Goal: Task Accomplishment & Management: Use online tool/utility

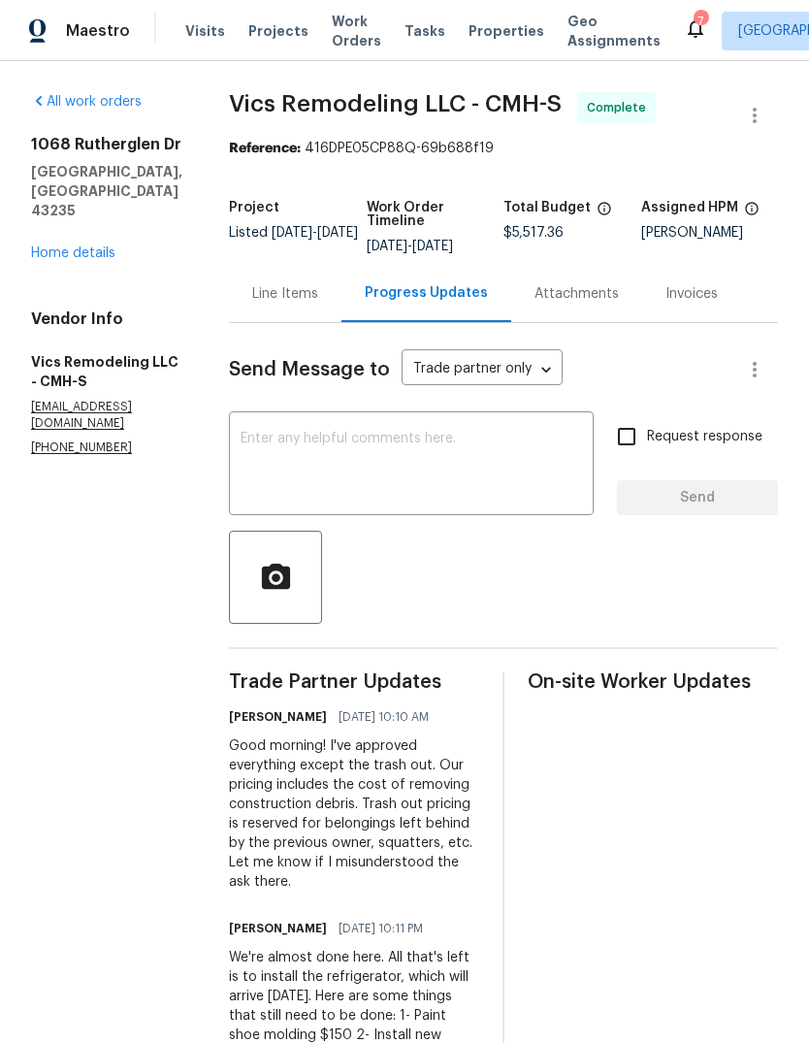
click at [202, 27] on span "Visits" at bounding box center [205, 30] width 40 height 19
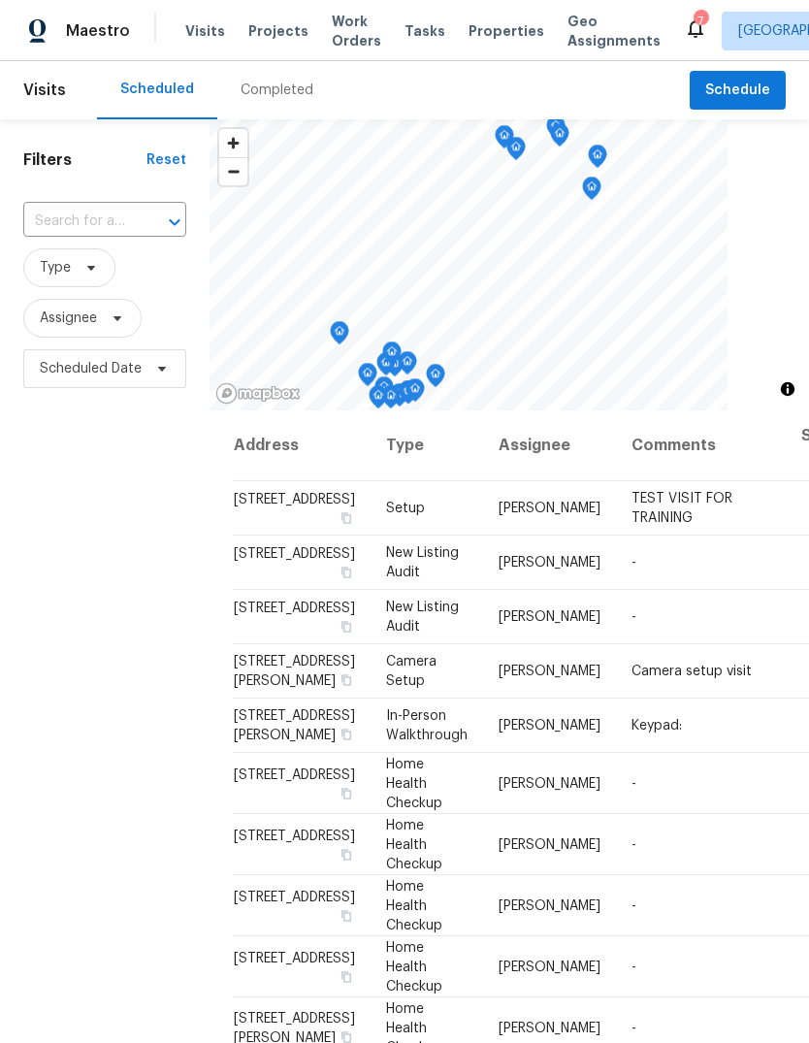
click at [118, 227] on input "text" at bounding box center [77, 222] width 109 height 30
type input "chamberl"
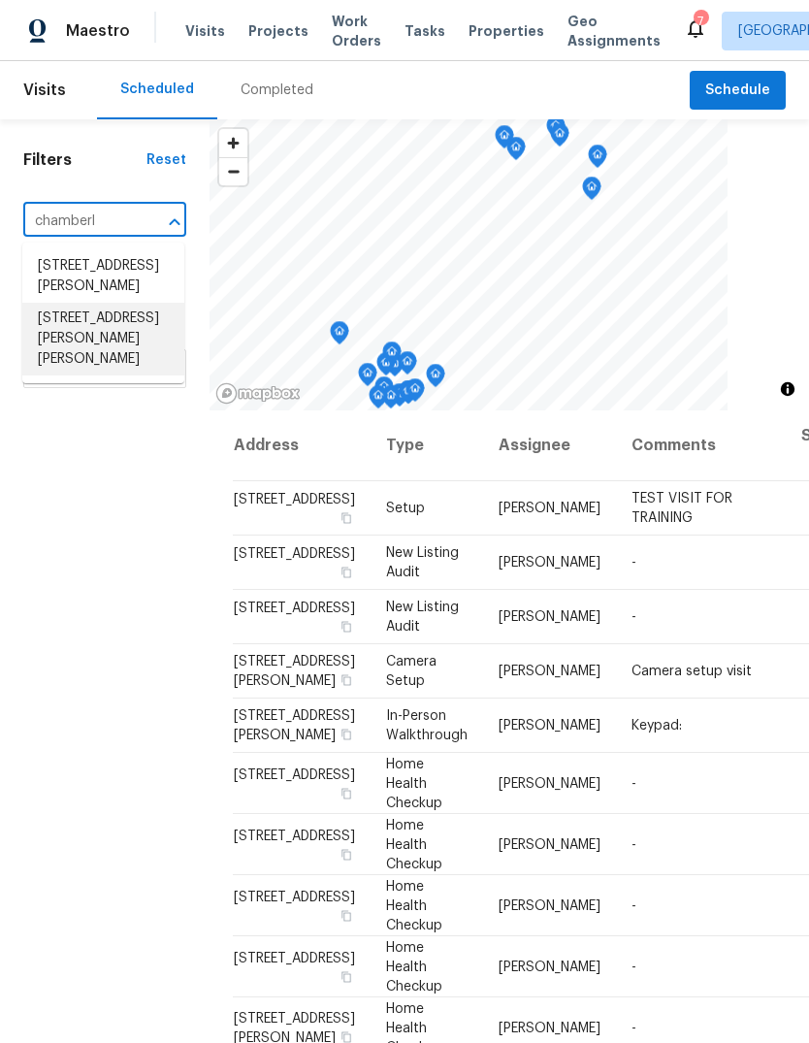
click at [85, 370] on li "[STREET_ADDRESS][PERSON_NAME][PERSON_NAME]" at bounding box center [103, 339] width 162 height 73
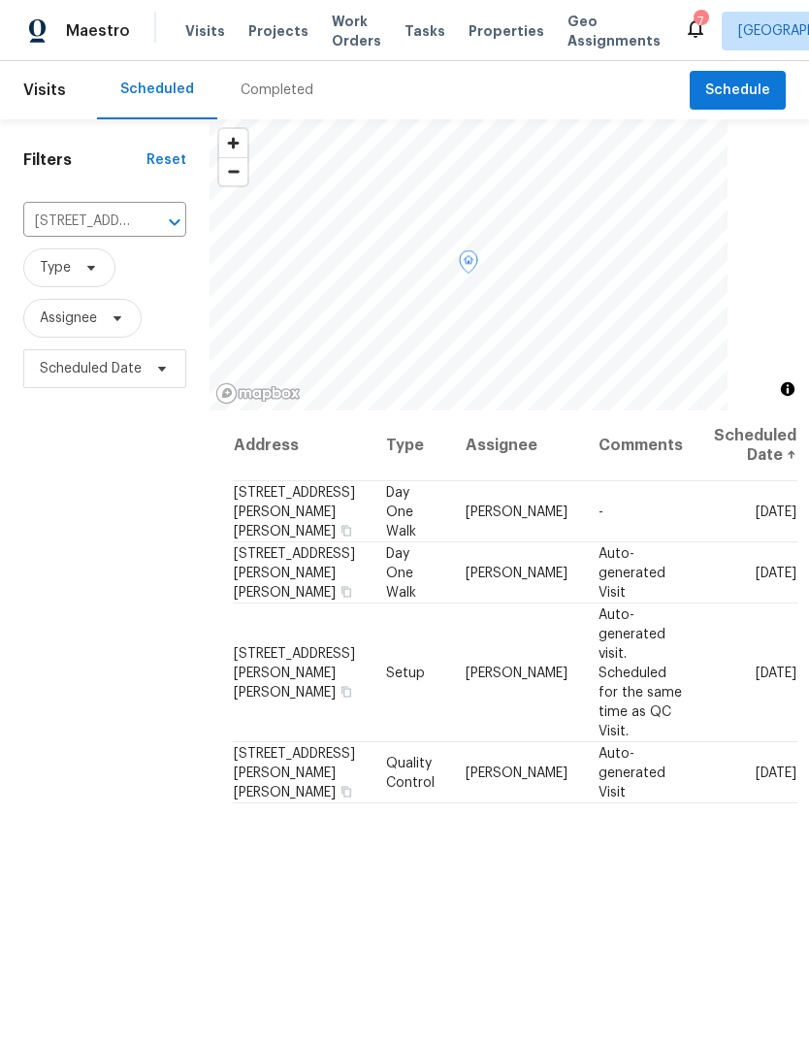
click at [0, 0] on div at bounding box center [0, 0] width 0 height 0
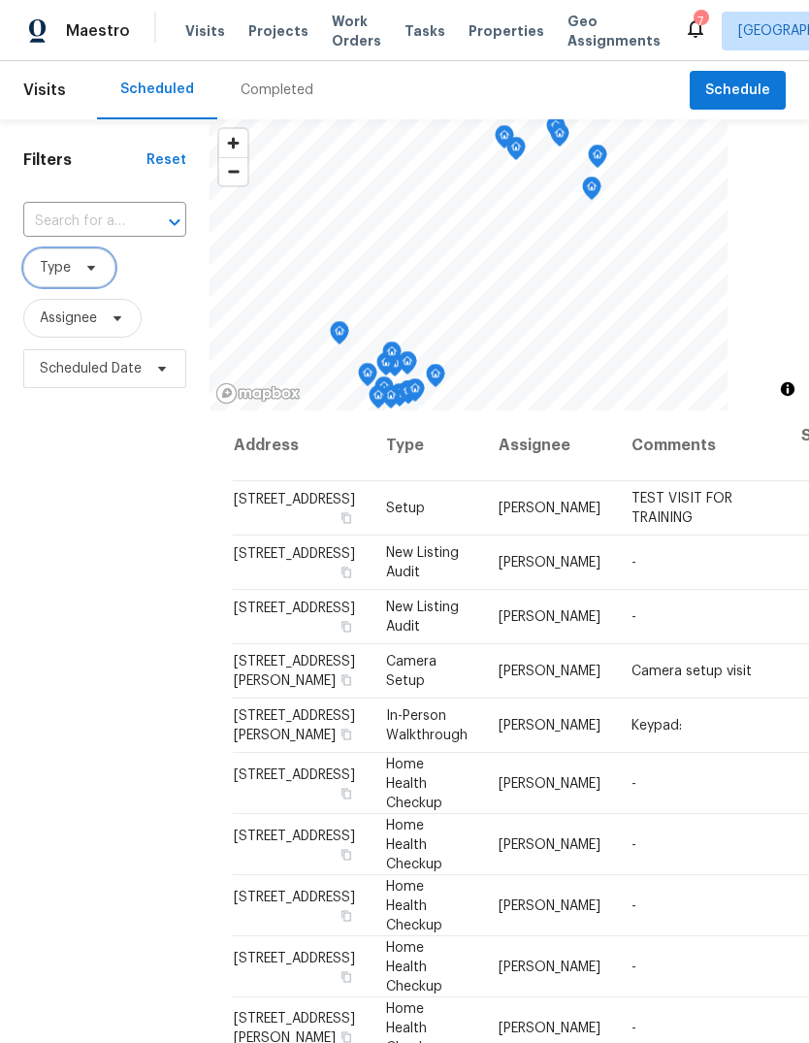
click at [67, 267] on span "Type" at bounding box center [55, 267] width 31 height 19
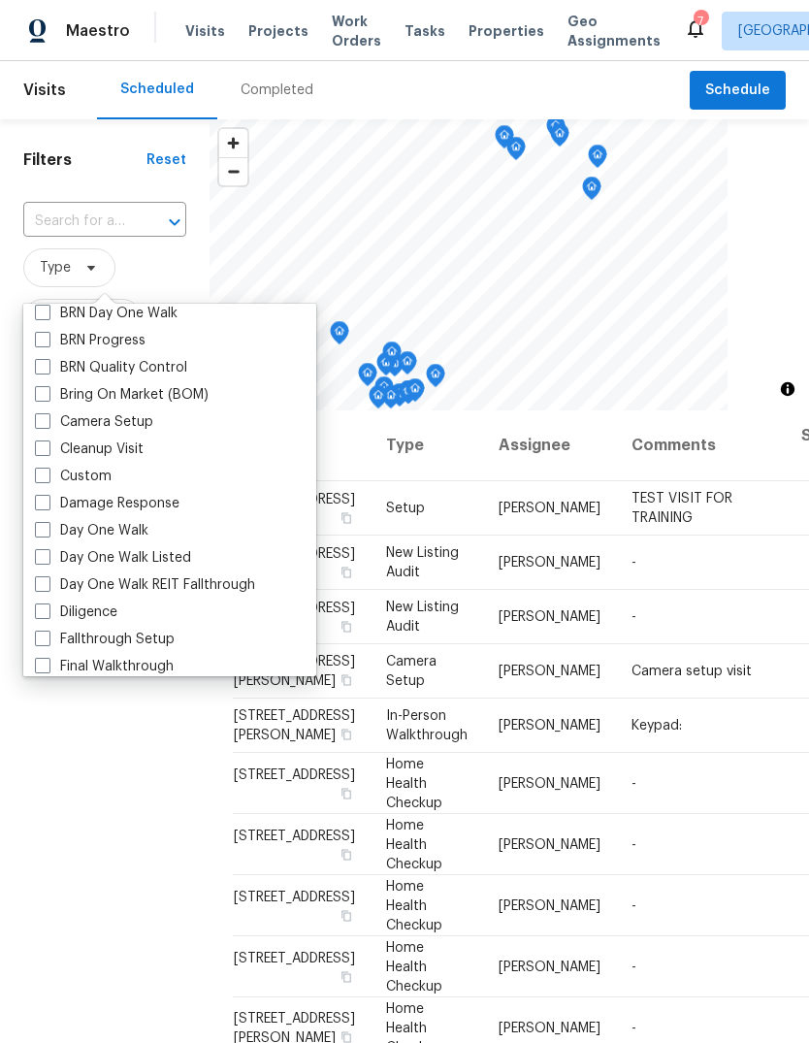
scroll to position [145, 0]
click at [39, 526] on span at bounding box center [43, 528] width 16 height 16
click at [39, 526] on input "Day One Walk" at bounding box center [41, 525] width 13 height 13
checkbox input "true"
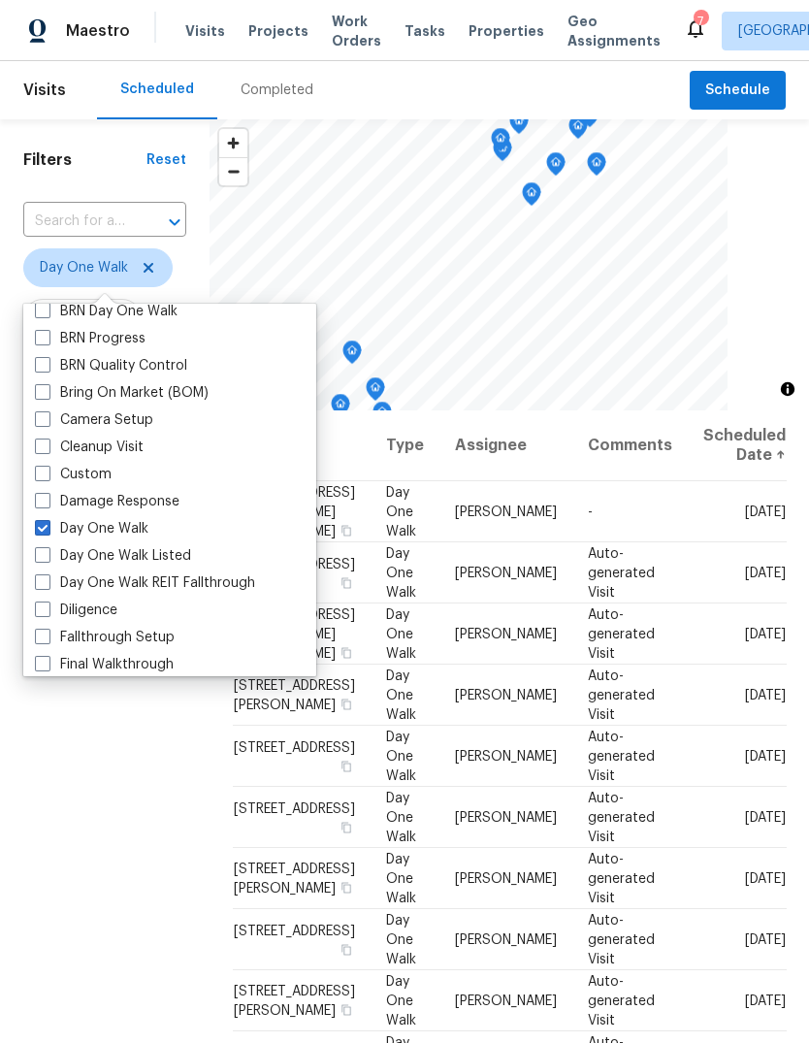
click at [87, 845] on div "Filters Reset ​ Day One Walk Assignee Scheduled Date" at bounding box center [104, 681] width 209 height 1125
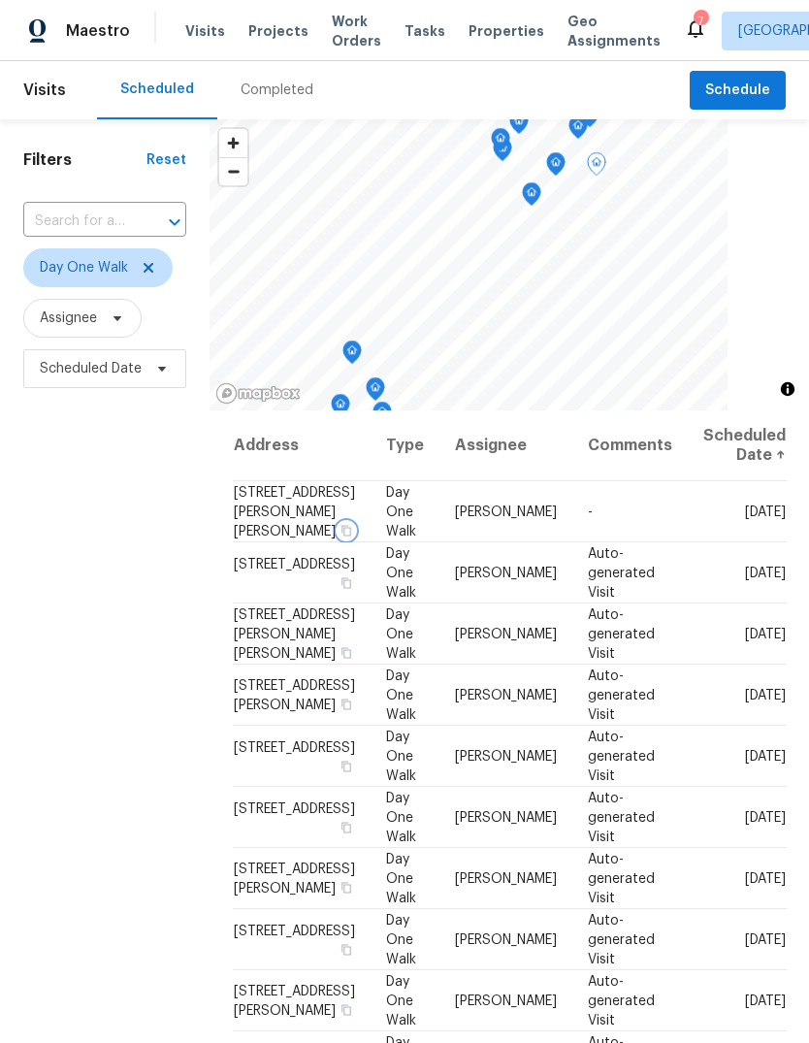
click at [341, 535] on icon "button" at bounding box center [346, 530] width 10 height 11
click at [0, 0] on icon at bounding box center [0, 0] width 0 height 0
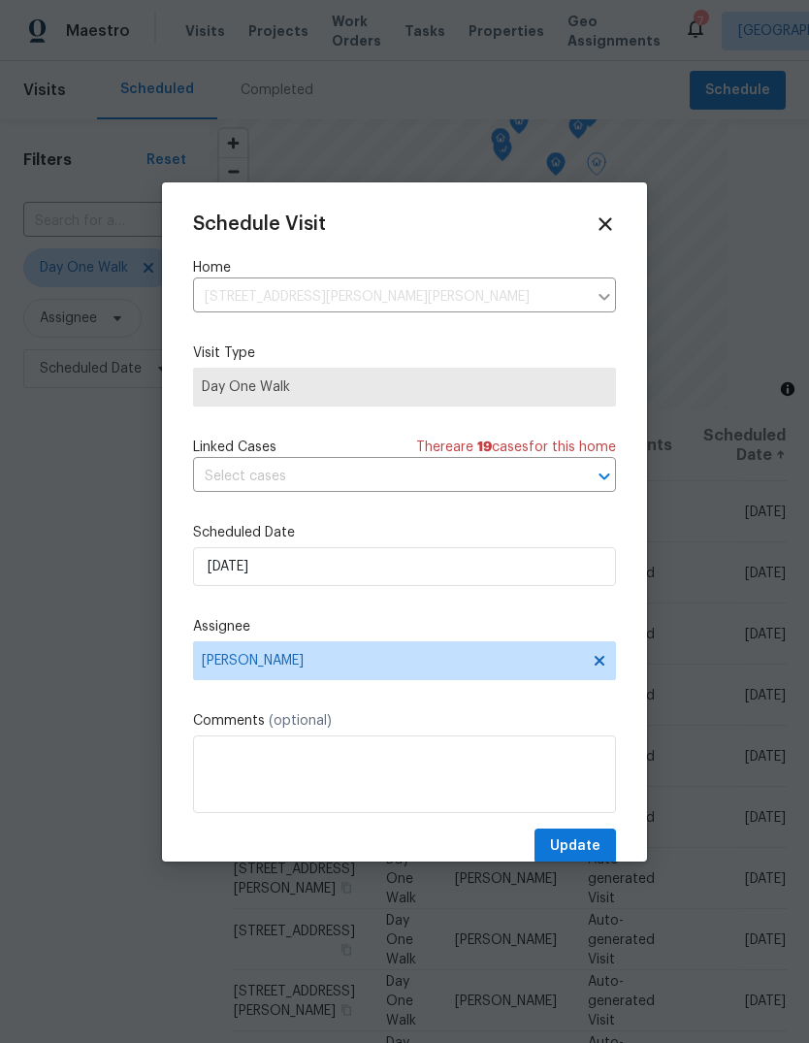
click at [614, 218] on icon at bounding box center [604, 223] width 21 height 21
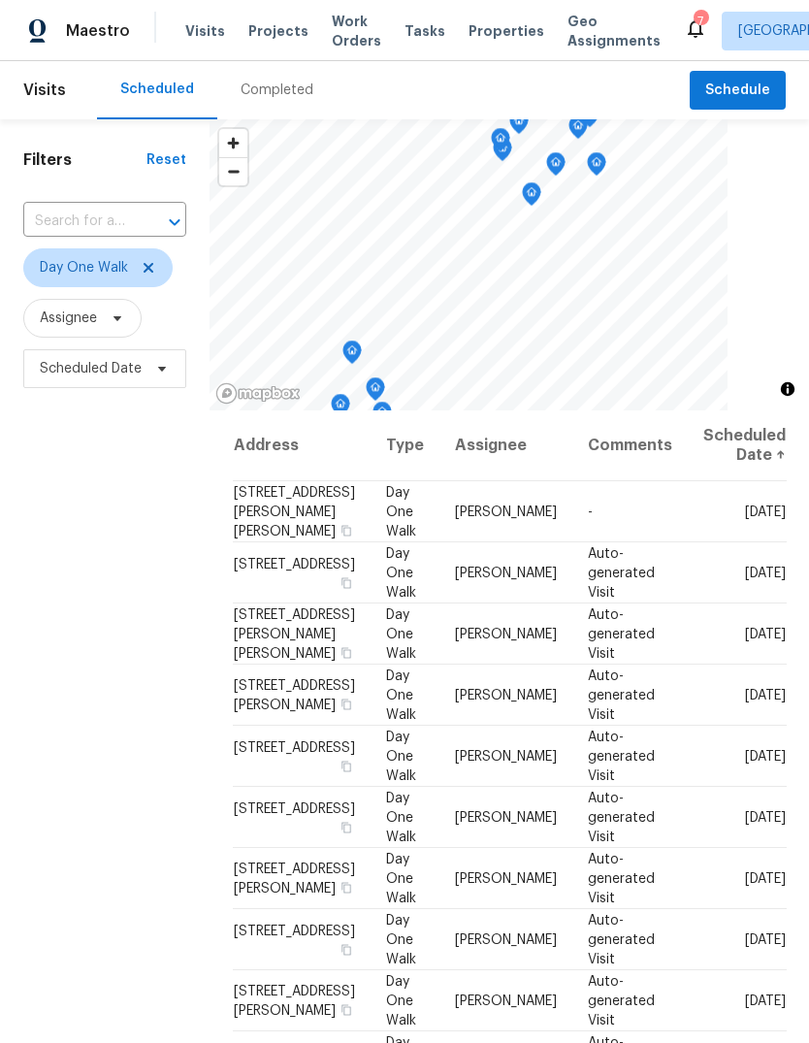
click at [0, 0] on icon at bounding box center [0, 0] width 0 height 0
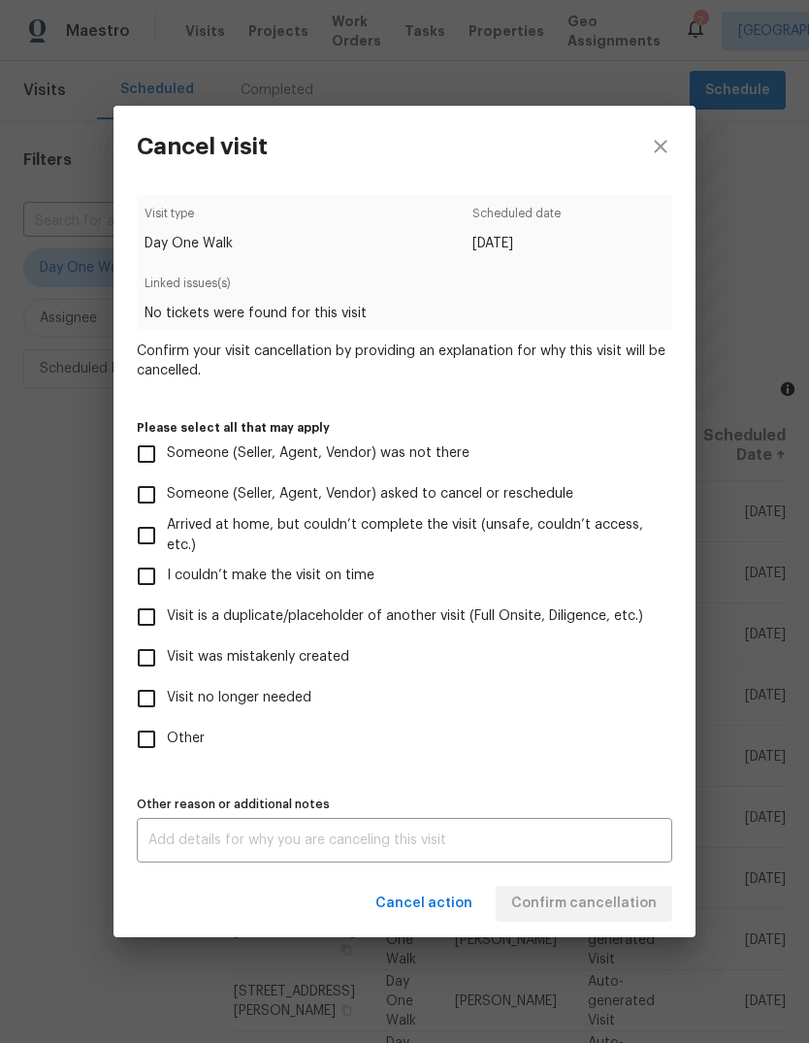
click at [145, 660] on input "Visit was mistakenly created" at bounding box center [146, 657] width 41 height 41
checkbox input "true"
click at [613, 904] on span "Confirm cancellation" at bounding box center [583, 903] width 145 height 24
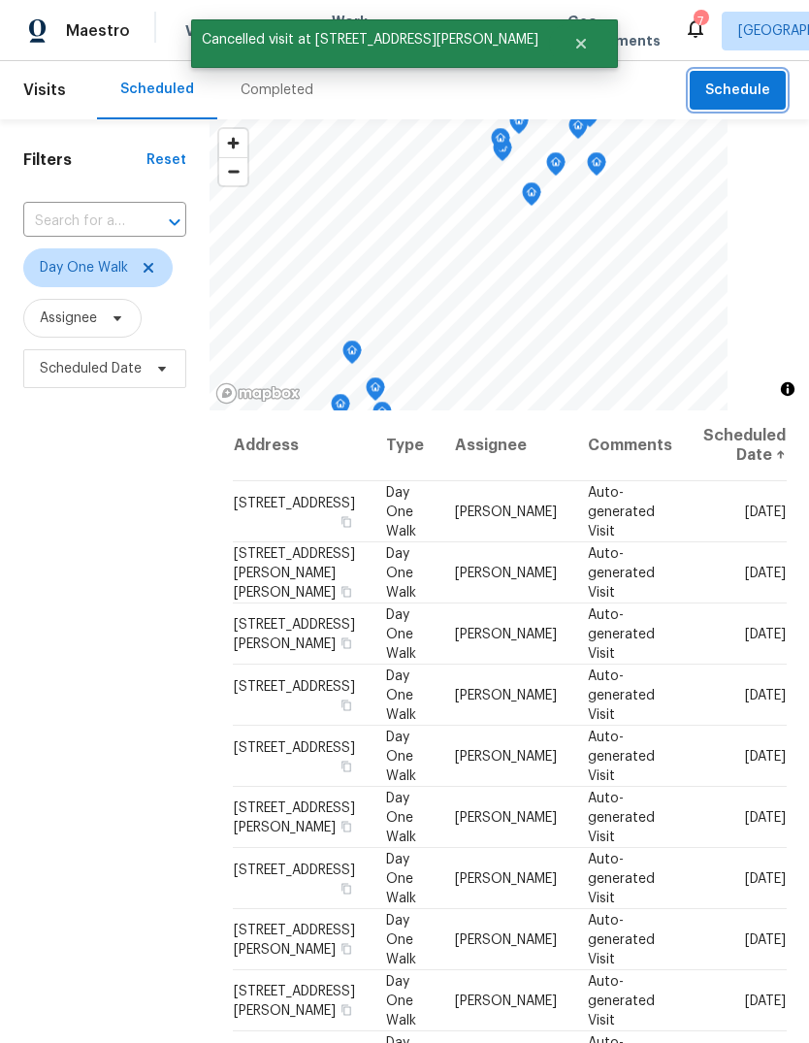
click at [733, 80] on span "Schedule" at bounding box center [737, 91] width 65 height 24
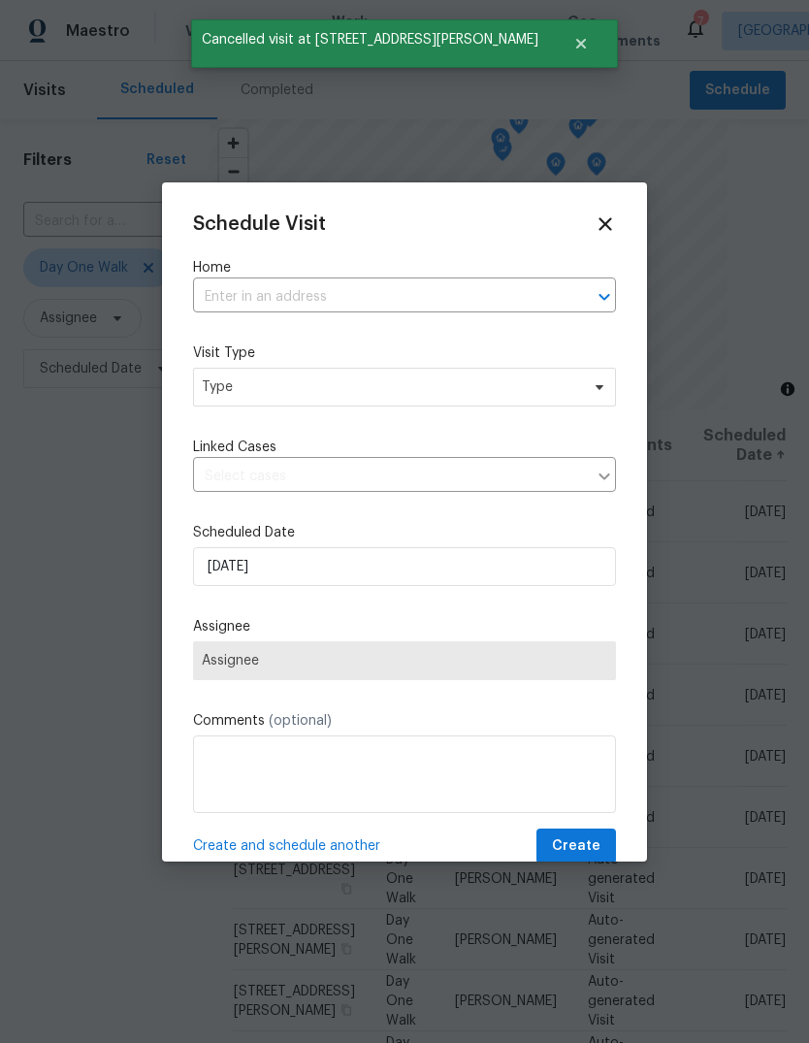
click at [491, 290] on input "text" at bounding box center [377, 297] width 369 height 30
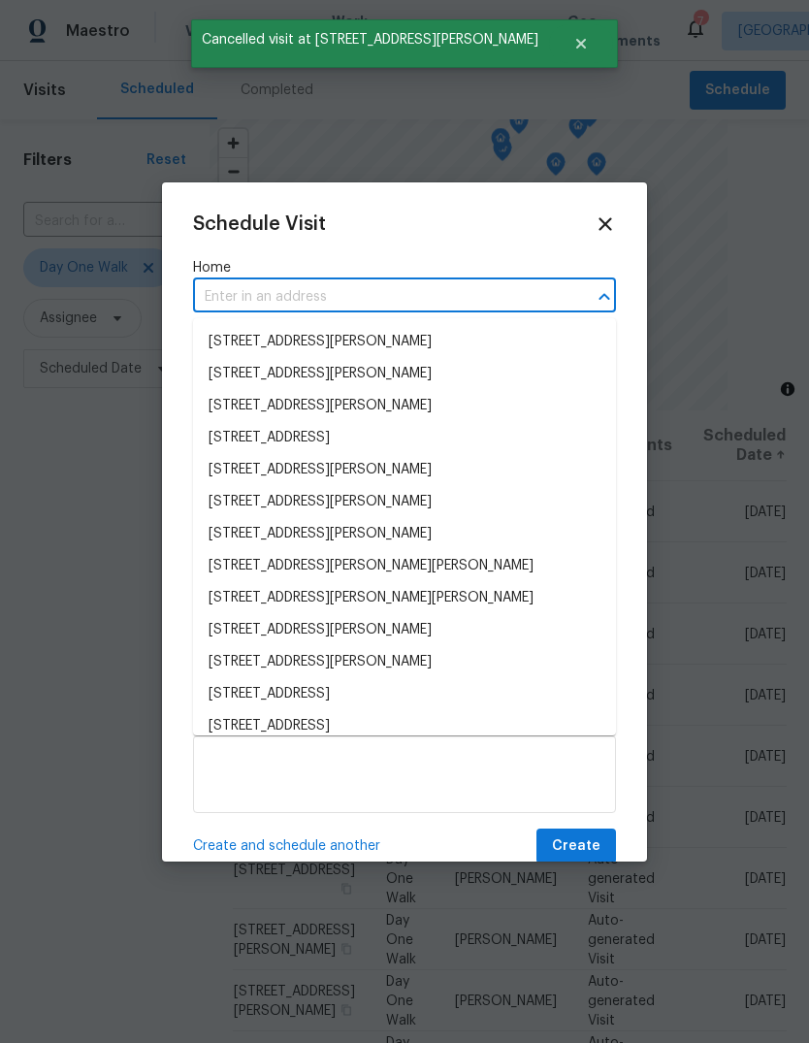
click at [416, 297] on input "text" at bounding box center [377, 297] width 369 height 30
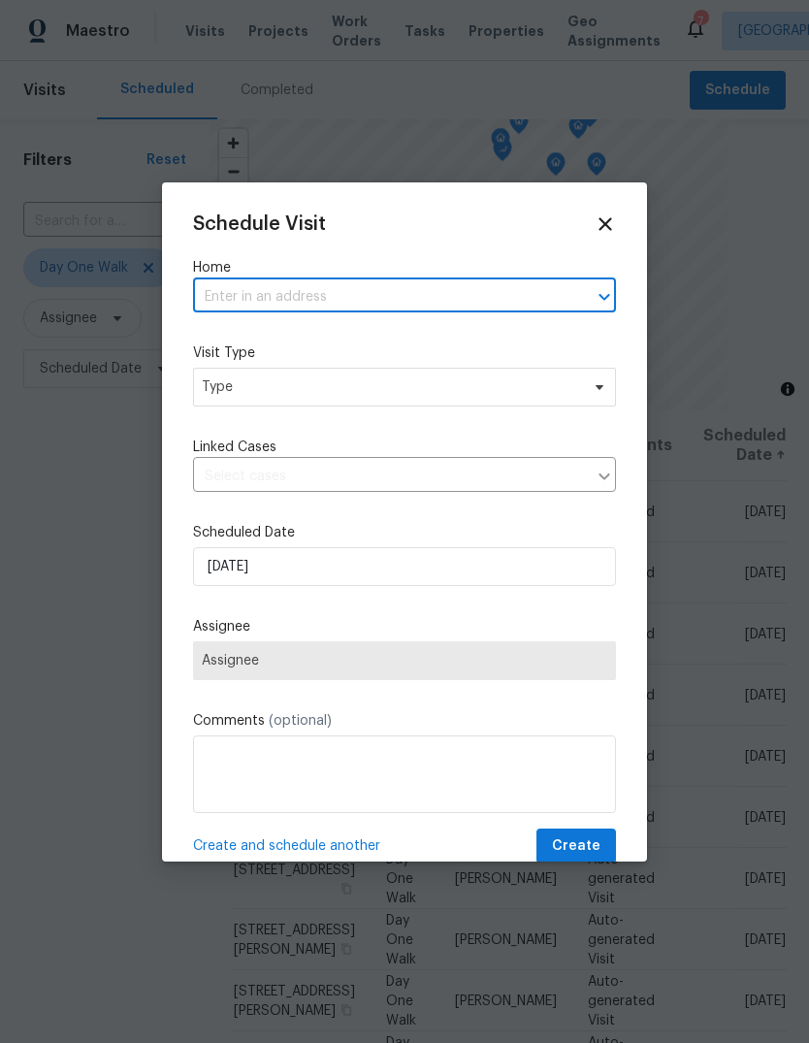
paste input "[STREET_ADDRESS][PERSON_NAME][PERSON_NAME]"
type input "[STREET_ADDRESS][PERSON_NAME][PERSON_NAME]"
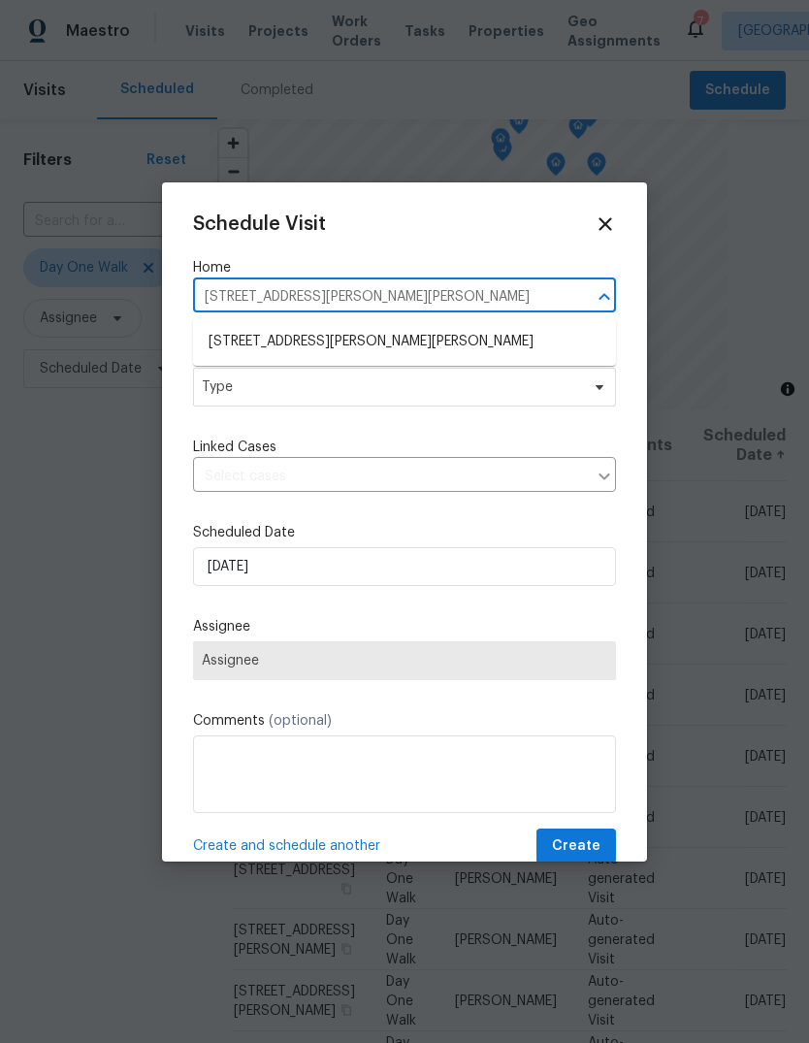
click at [389, 349] on li "[STREET_ADDRESS][PERSON_NAME][PERSON_NAME]" at bounding box center [404, 342] width 423 height 32
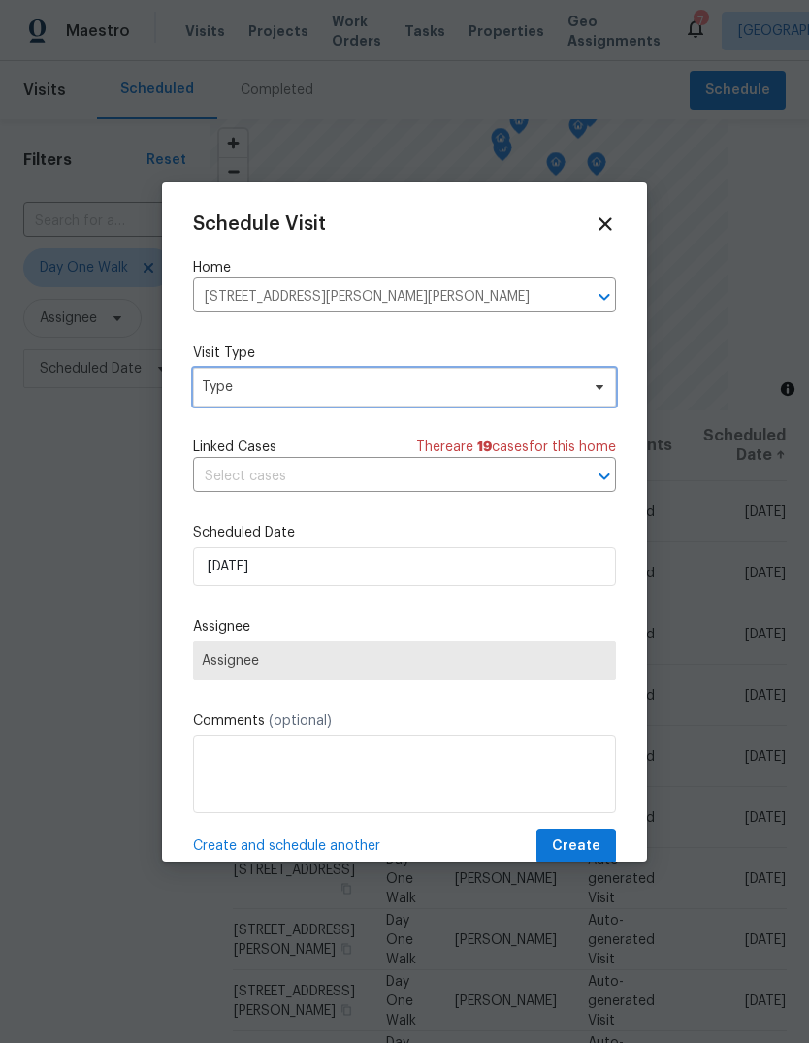
click at [369, 381] on span "Type" at bounding box center [390, 386] width 377 height 19
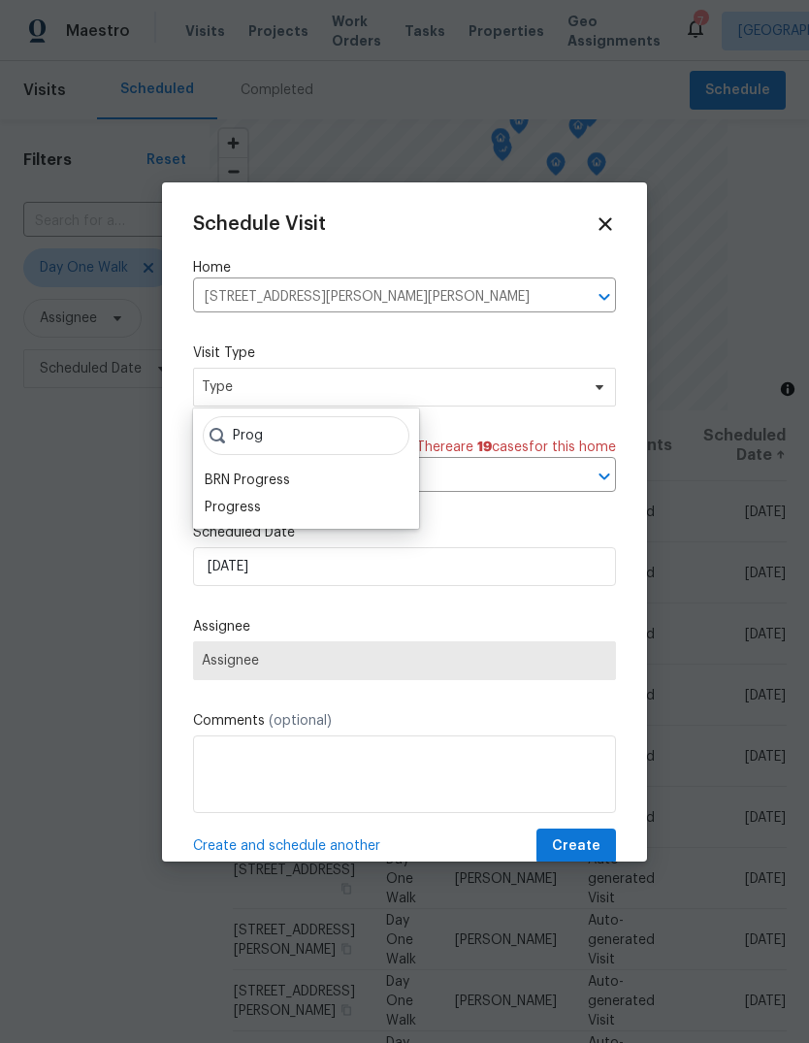
type input "Prog"
click at [229, 499] on div "Progress" at bounding box center [233, 507] width 56 height 19
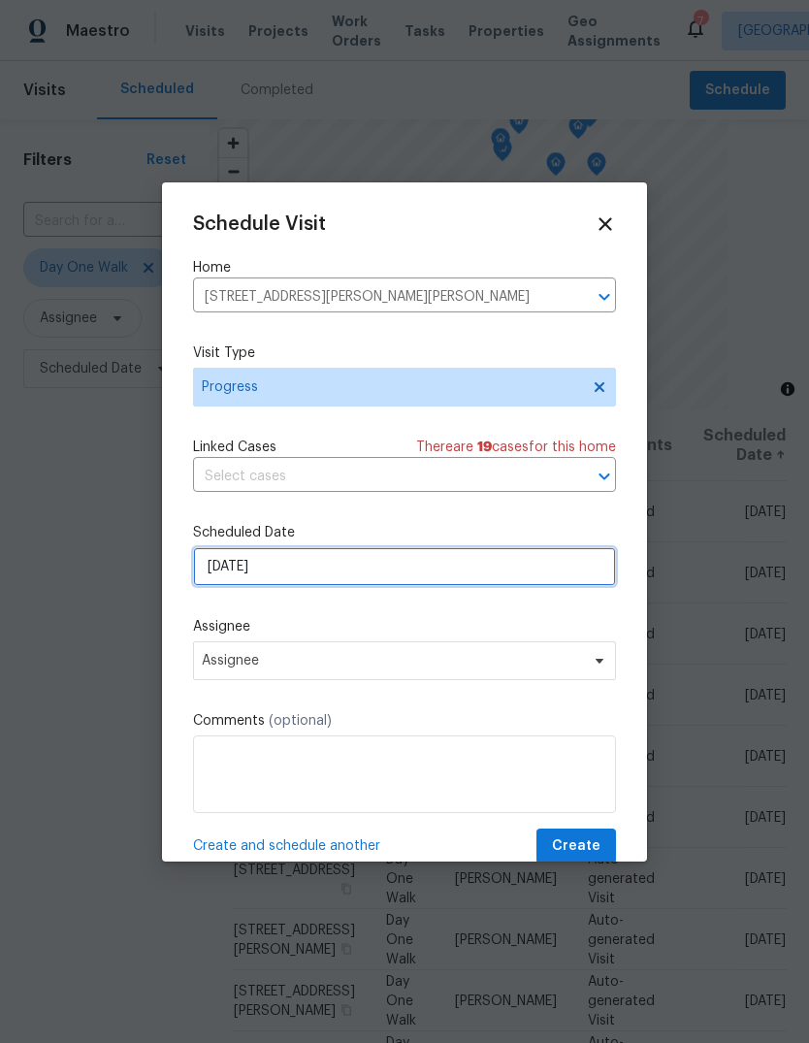
click at [216, 568] on input "[DATE]" at bounding box center [404, 566] width 423 height 39
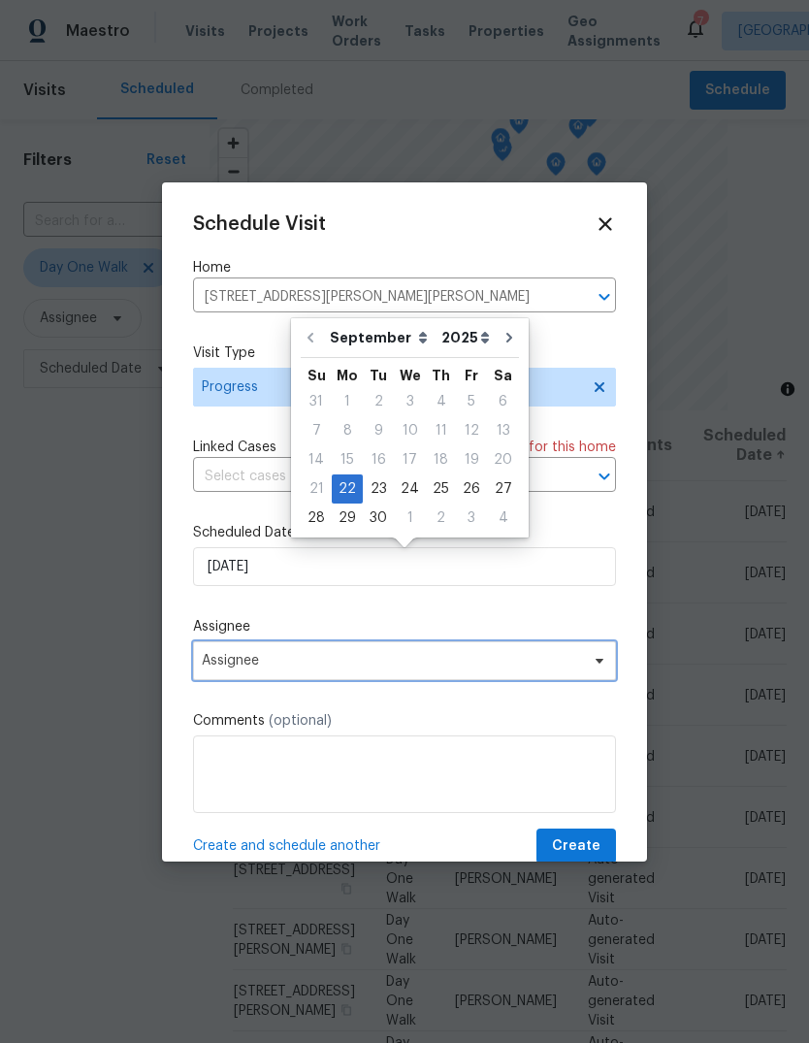
click at [222, 654] on span "Assignee" at bounding box center [404, 660] width 423 height 39
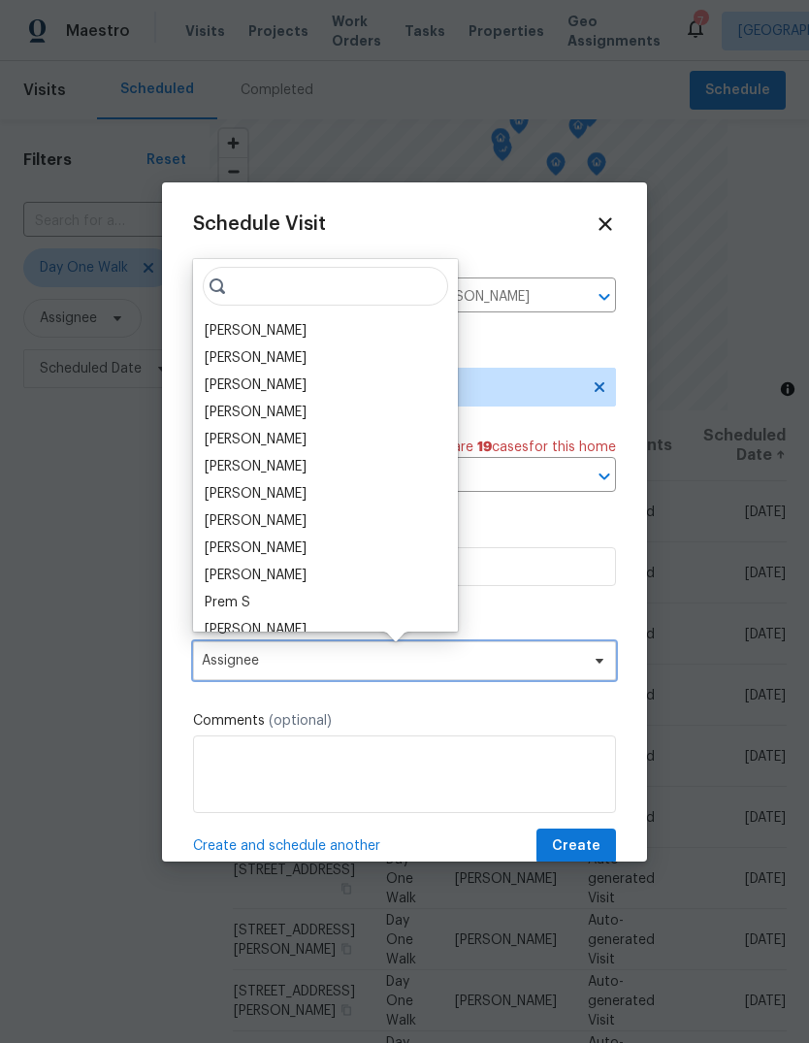
click at [229, 654] on span "Assignee" at bounding box center [404, 660] width 423 height 39
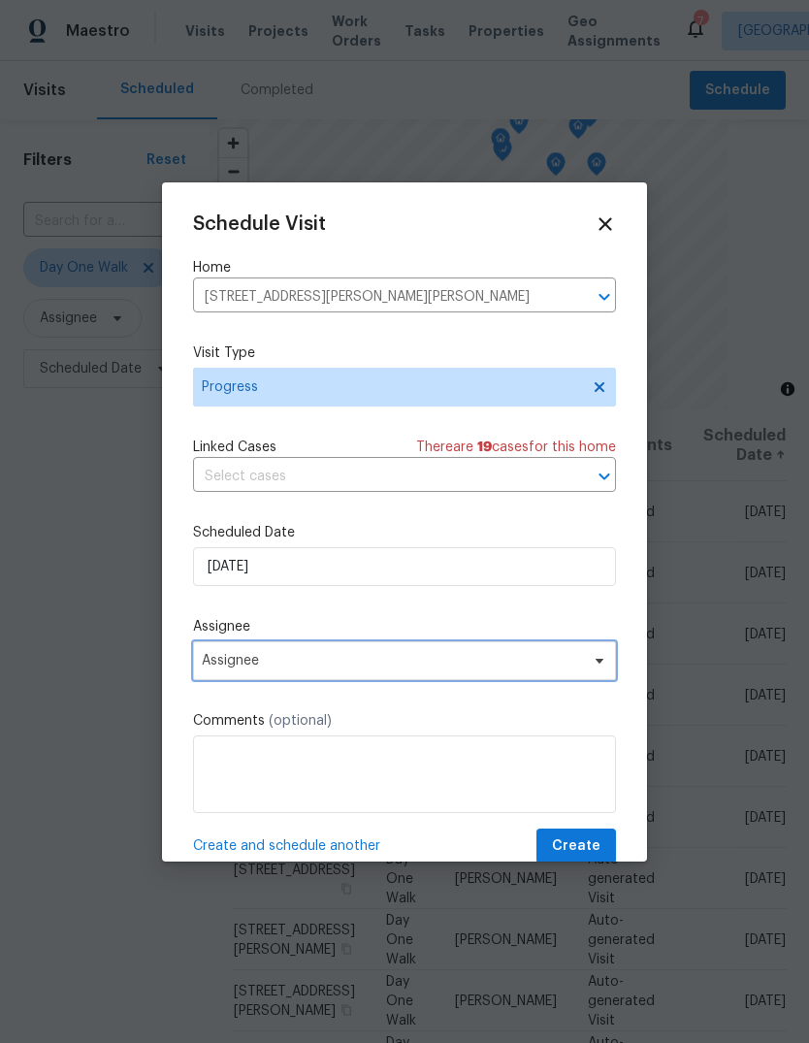
click at [215, 668] on span "Assignee" at bounding box center [392, 661] width 380 height 16
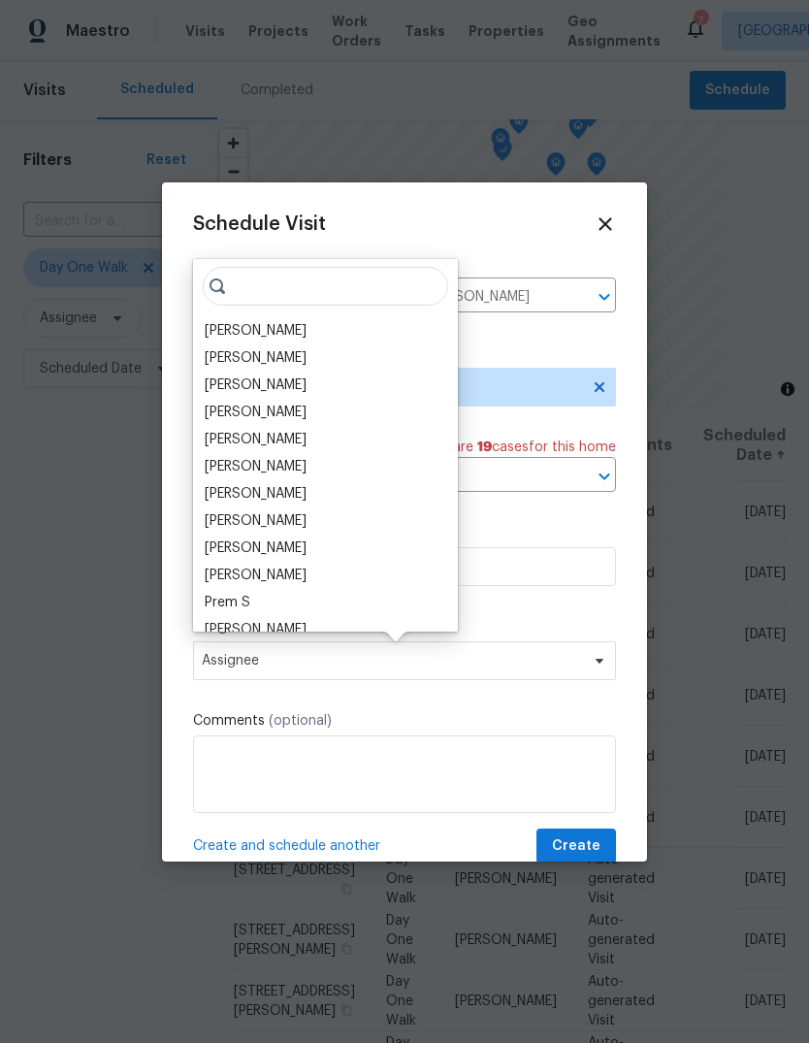
click at [220, 499] on div "[PERSON_NAME]" at bounding box center [256, 493] width 102 height 19
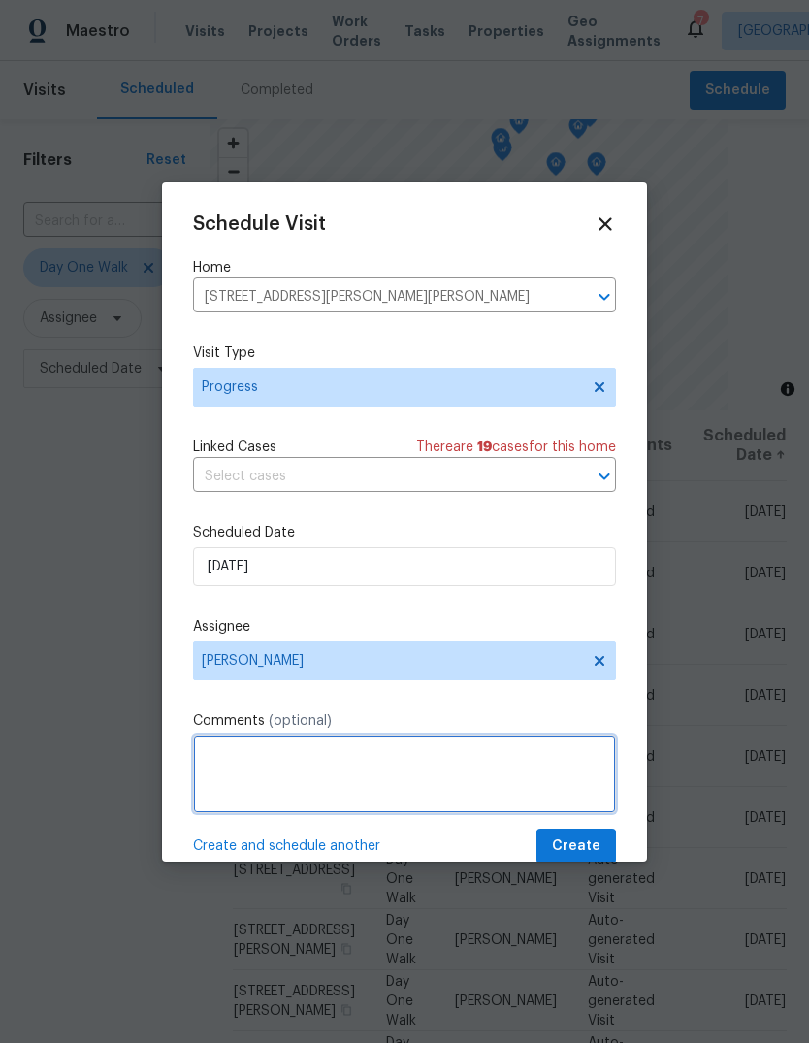
click at [236, 760] on textarea at bounding box center [404, 774] width 423 height 78
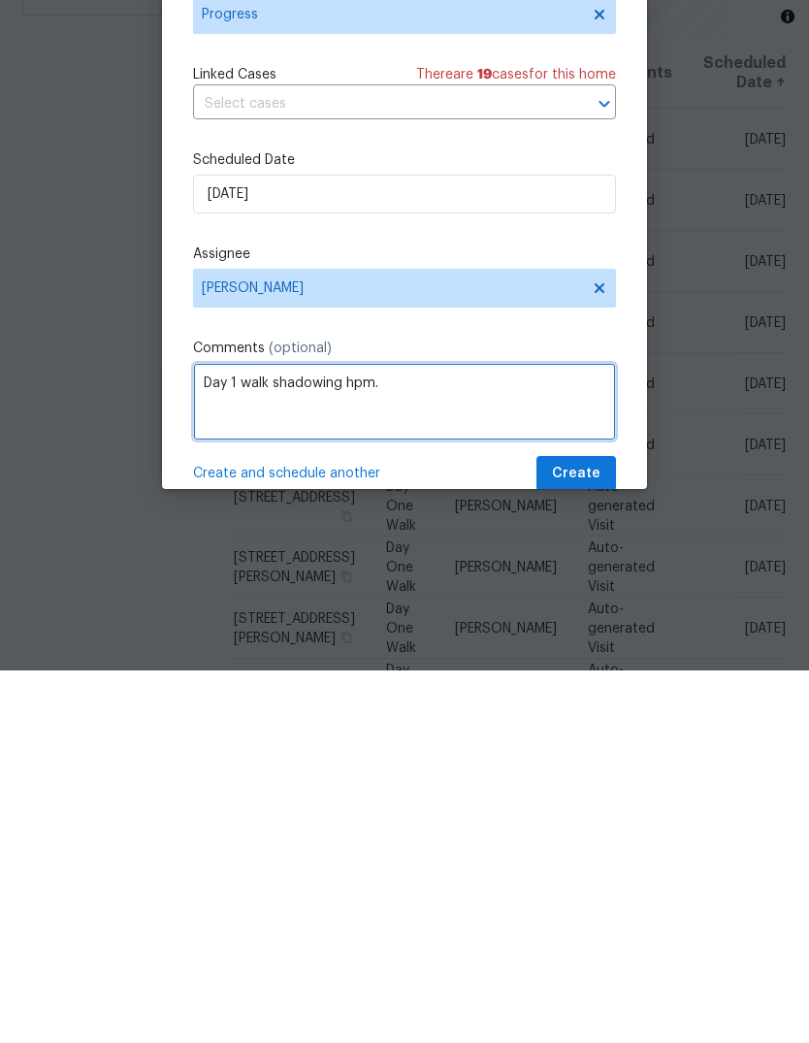
type textarea "Day 1 walk shadowing hpm."
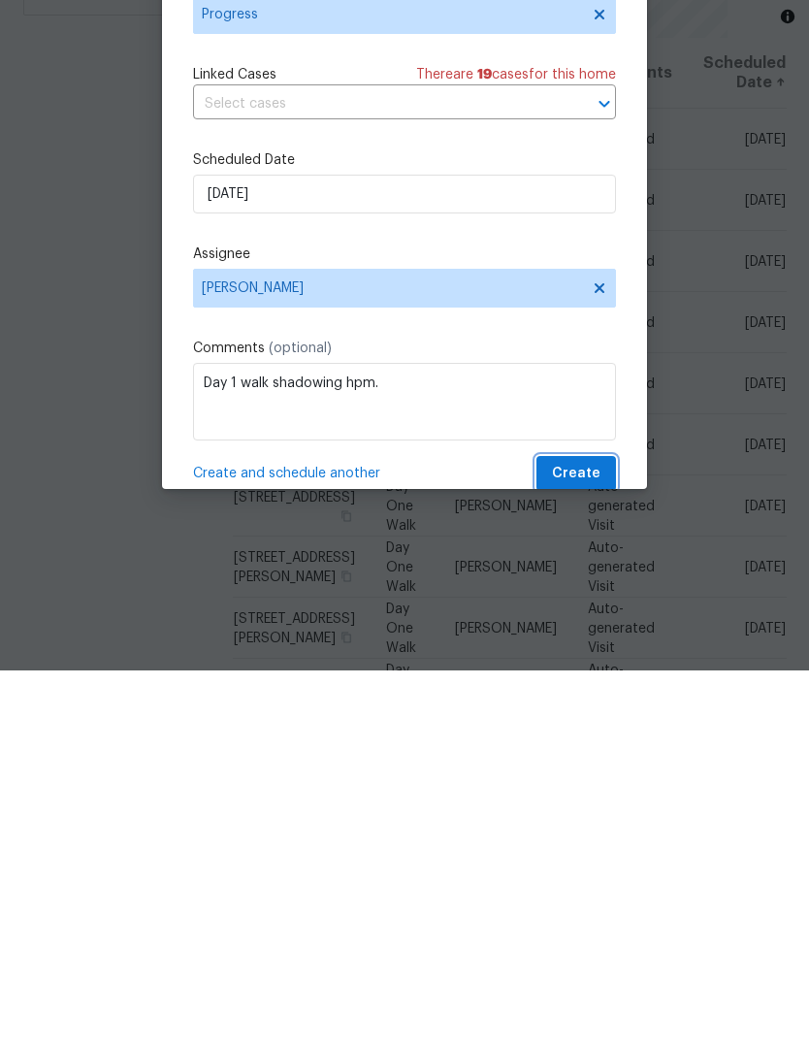
click at [574, 834] on span "Create" at bounding box center [576, 846] width 48 height 24
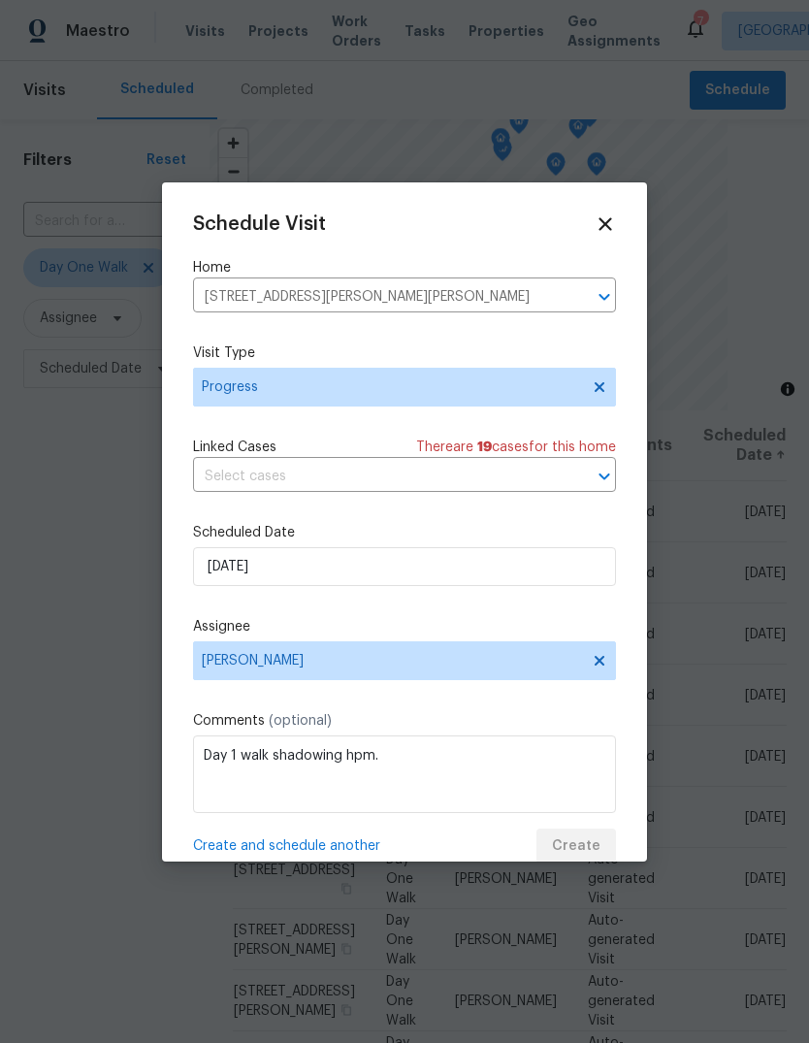
scroll to position [0, 0]
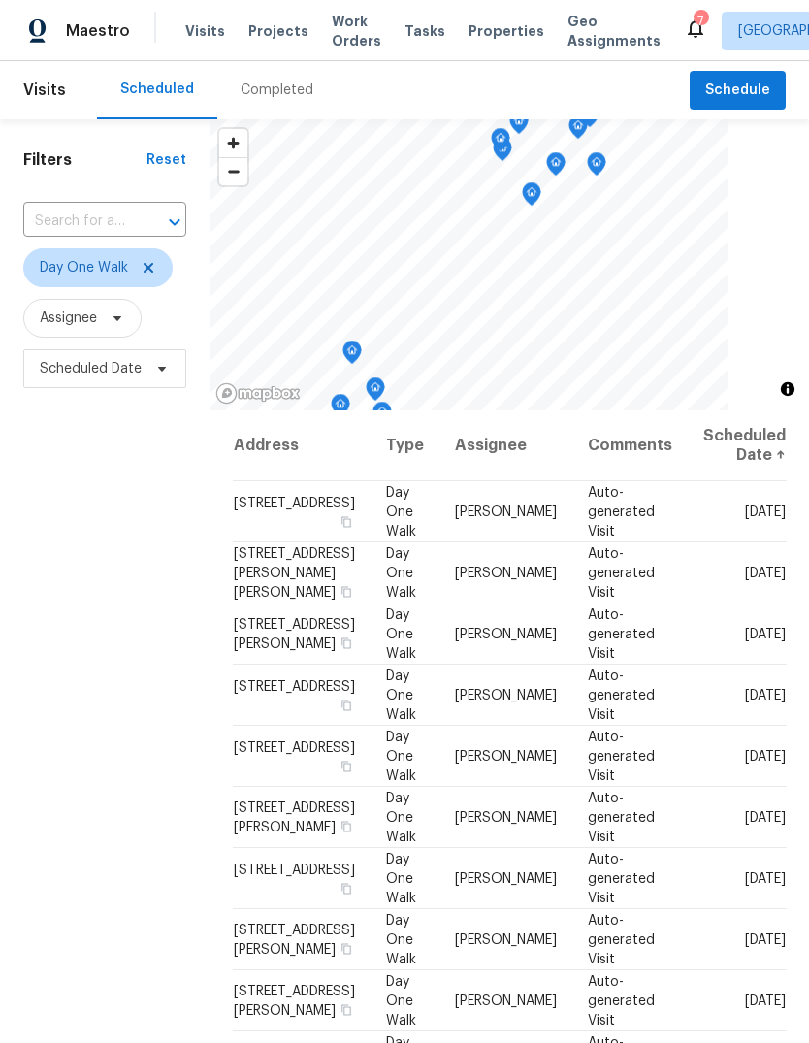
click at [605, 46] on icon "Close" at bounding box center [610, 44] width 10 height 10
click at [411, 39] on div "Tasks" at bounding box center [424, 31] width 41 height 20
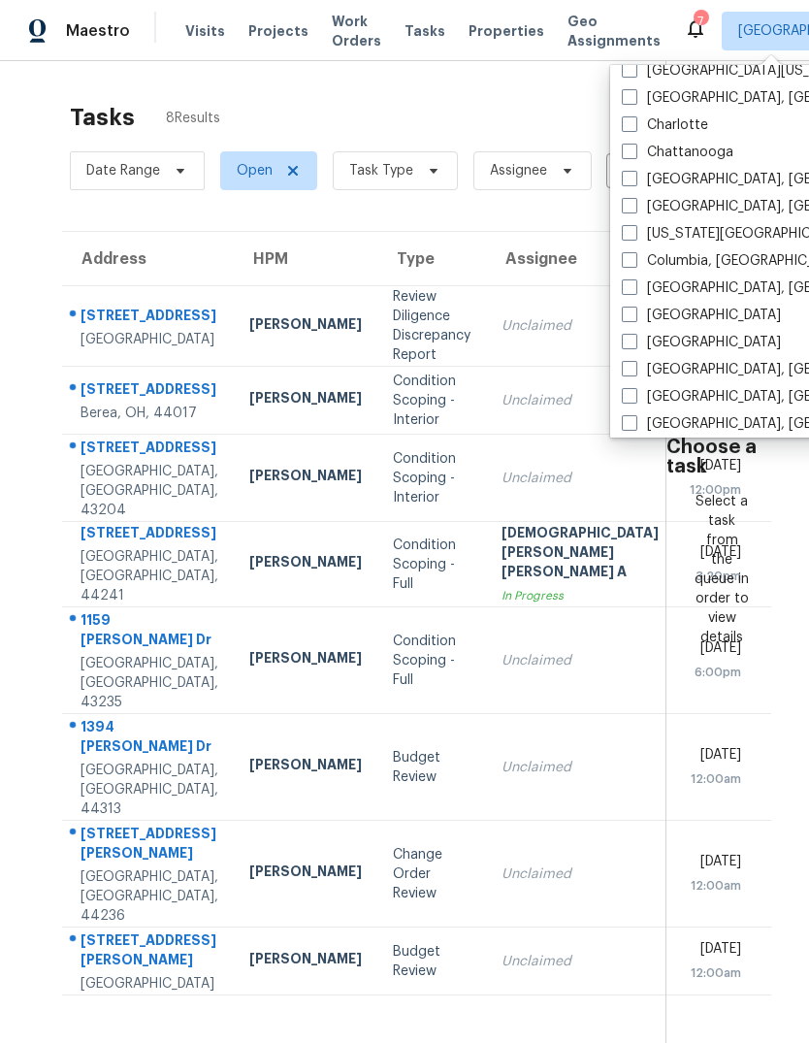
scroll to position [338, 0]
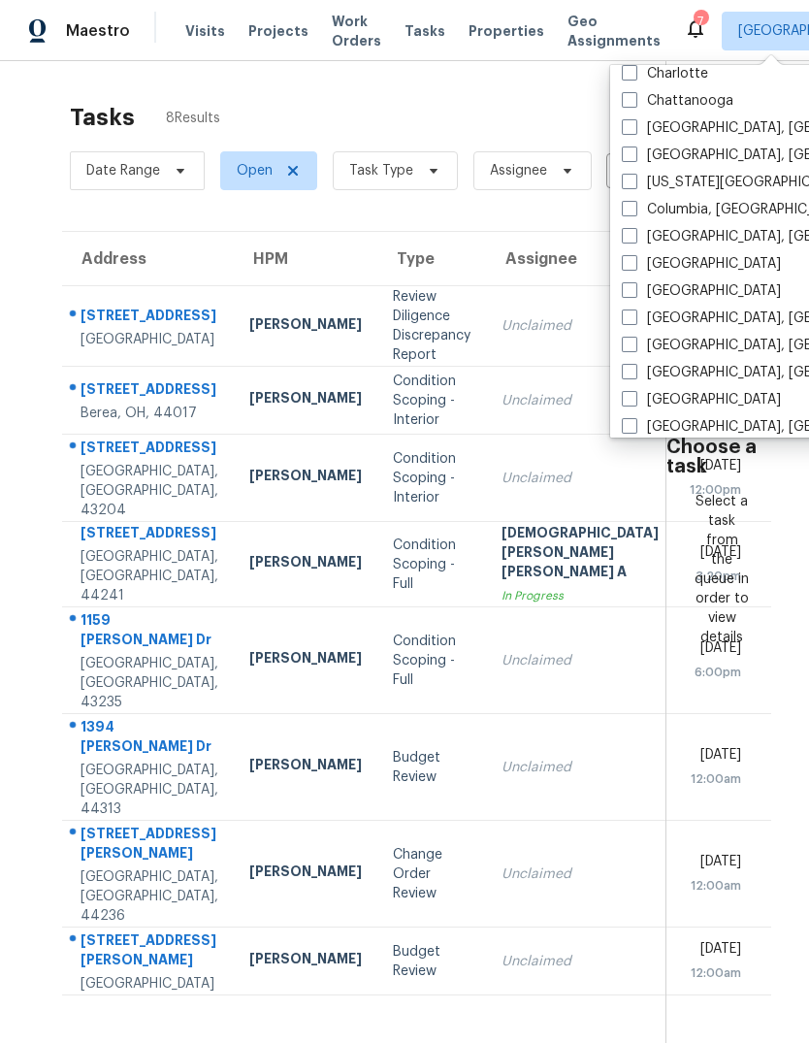
click at [634, 315] on span at bounding box center [630, 317] width 16 height 16
click at [634, 315] on input "[GEOGRAPHIC_DATA], [GEOGRAPHIC_DATA]" at bounding box center [628, 314] width 13 height 13
checkbox input "true"
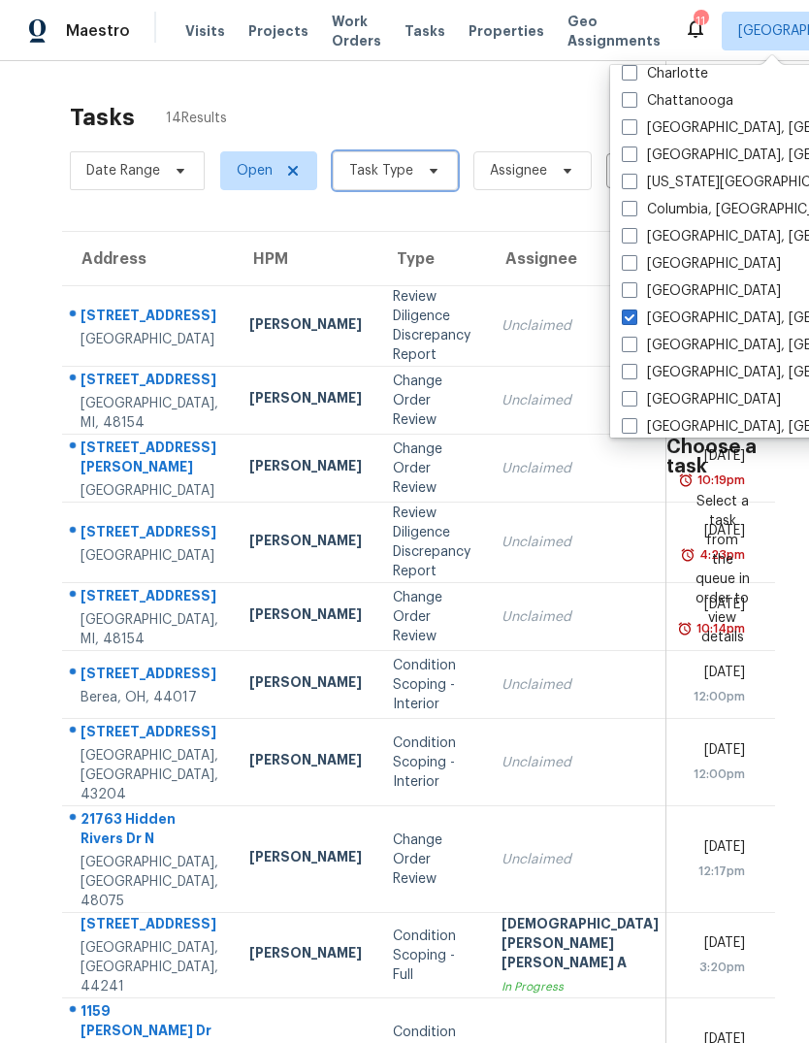
click at [421, 175] on span at bounding box center [430, 171] width 21 height 16
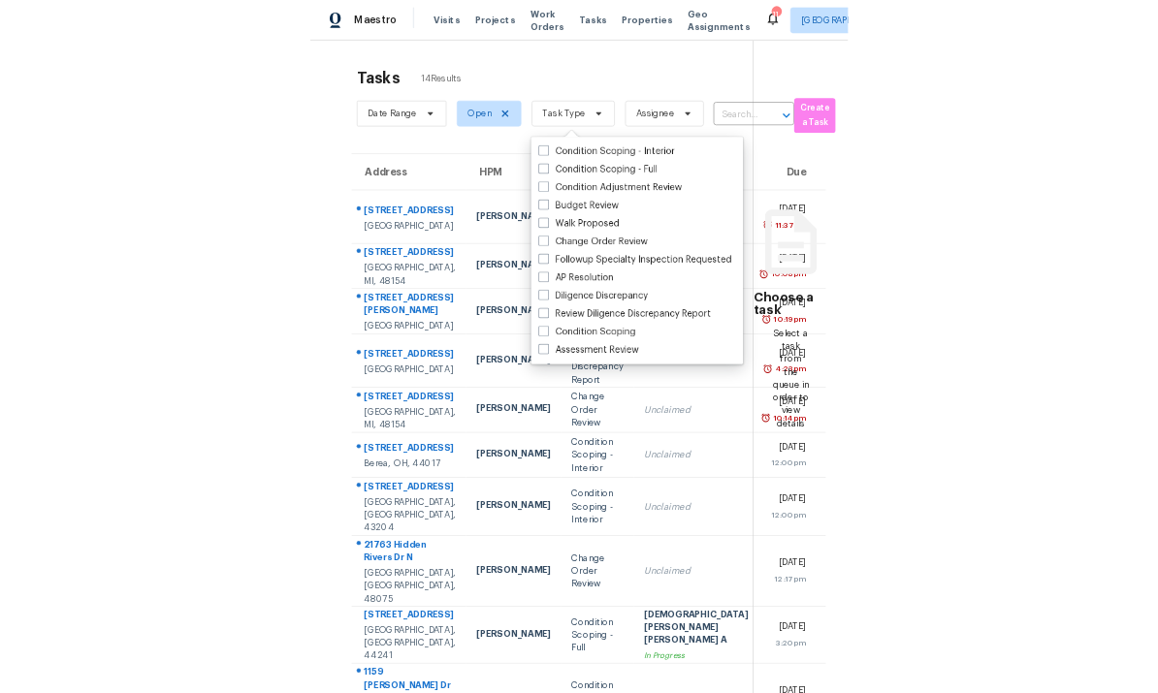
scroll to position [51, 0]
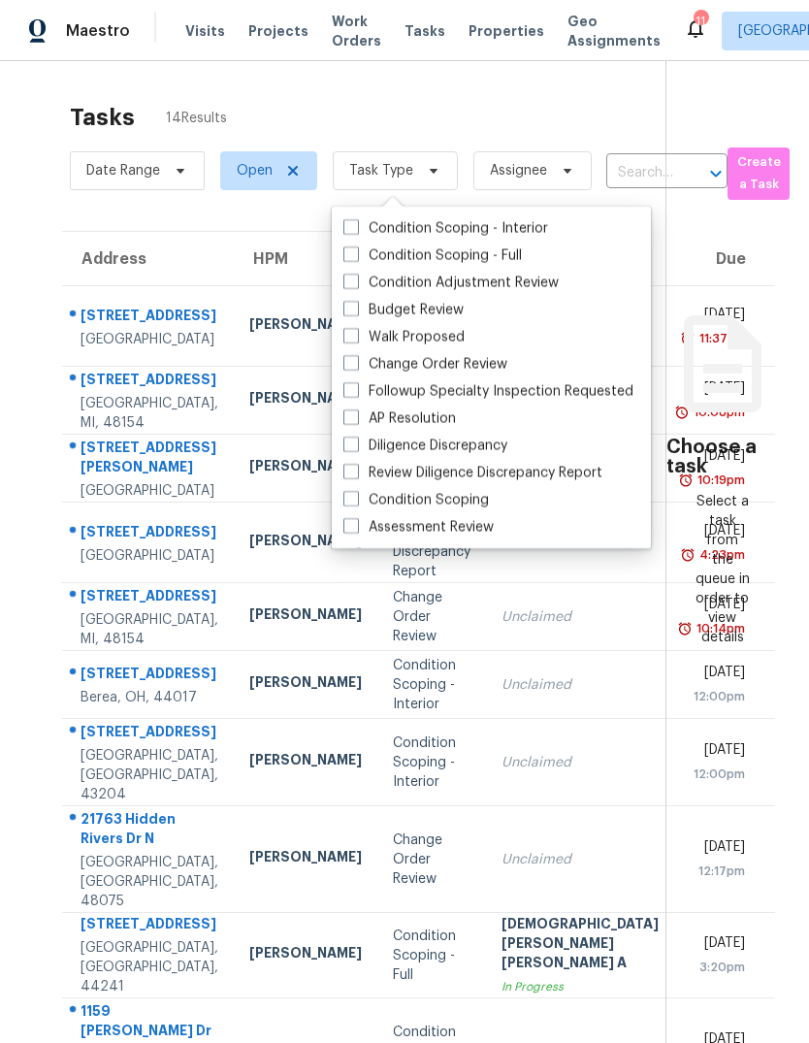
click at [360, 300] on label "Budget Review" at bounding box center [403, 309] width 120 height 19
click at [356, 300] on input "Budget Review" at bounding box center [349, 306] width 13 height 13
checkbox input "true"
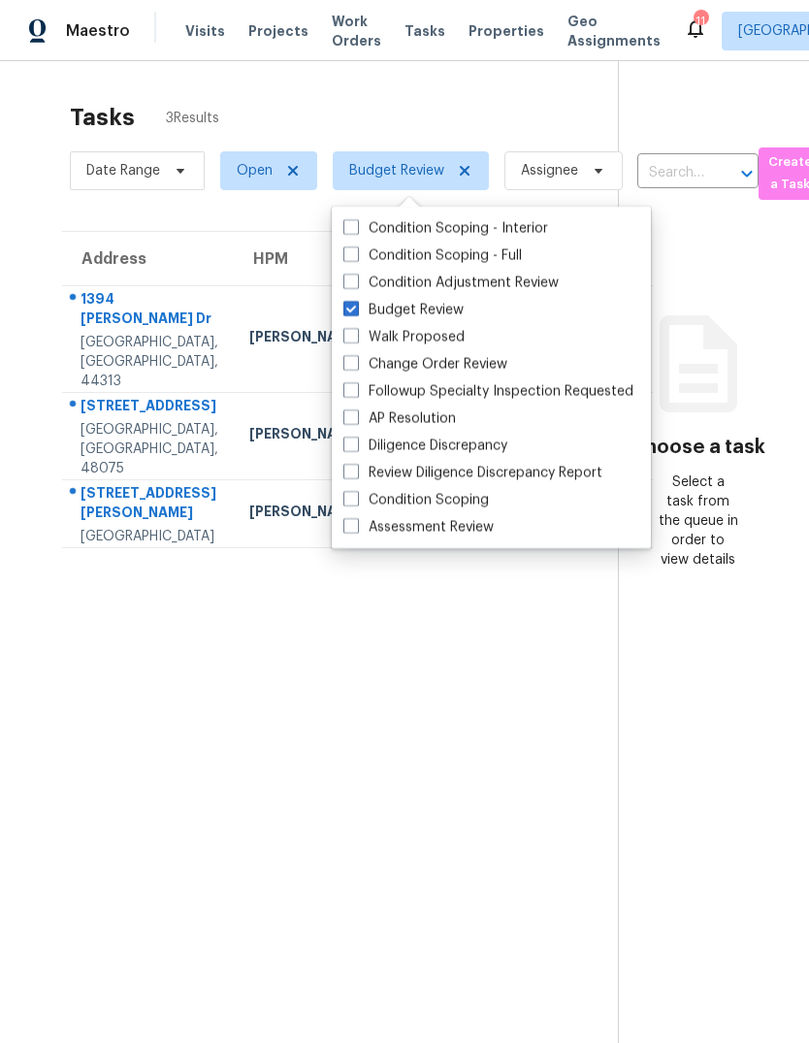
click at [32, 152] on section "Tasks 3 Results Date Range Open Budget Review Assignee ​ Create a Task Address …" at bounding box center [324, 598] width 587 height 1012
